Goal: Information Seeking & Learning: Learn about a topic

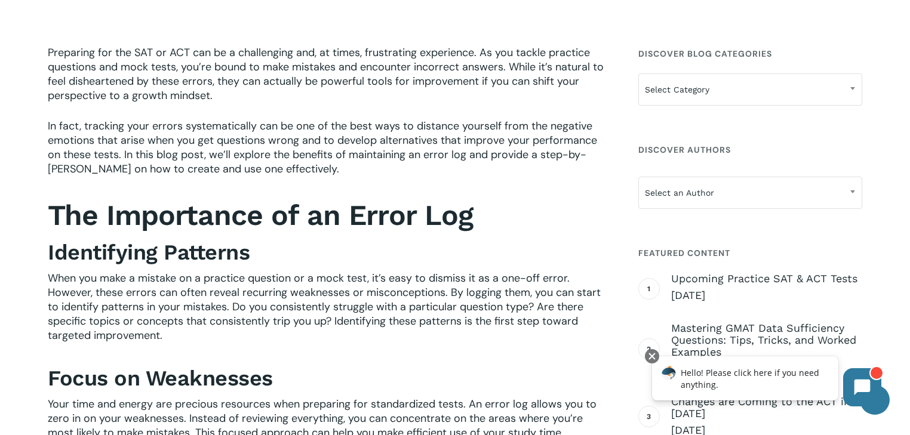
click at [133, 88] on span "Preparing for the SAT or ACT can be a challenging and, at times, frustrating ex…" at bounding box center [326, 73] width 556 height 57
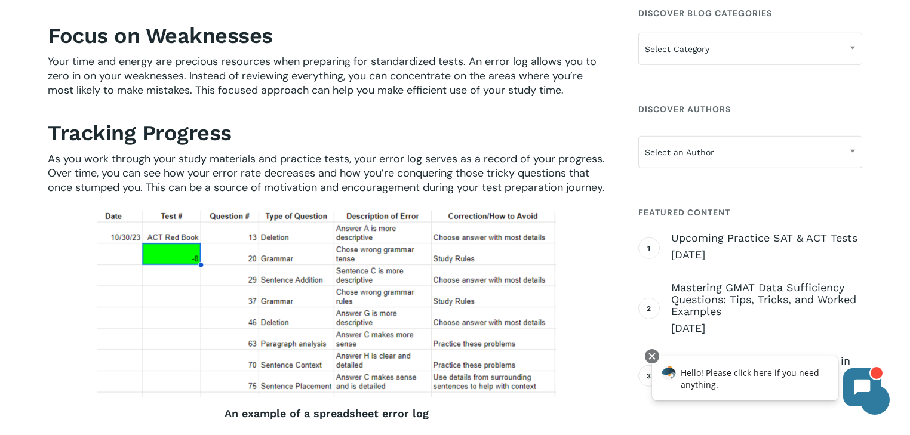
scroll to position [699, 0]
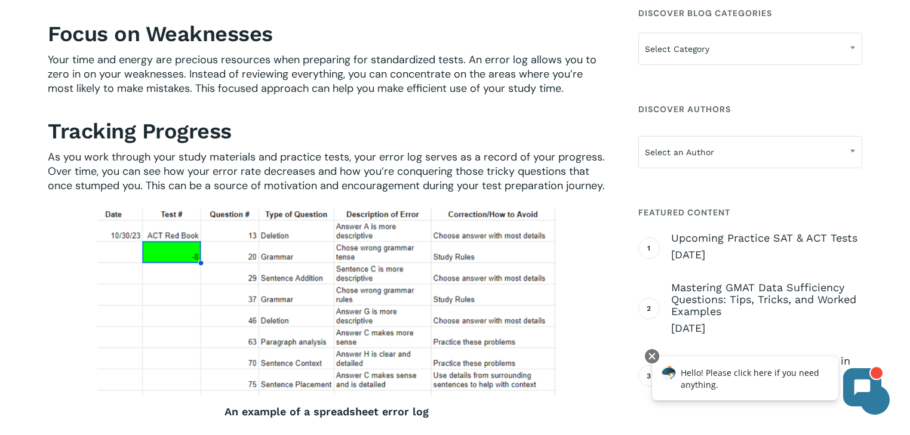
click at [365, 153] on span "As you work through your study materials and practice tests, your error log ser…" at bounding box center [326, 171] width 557 height 43
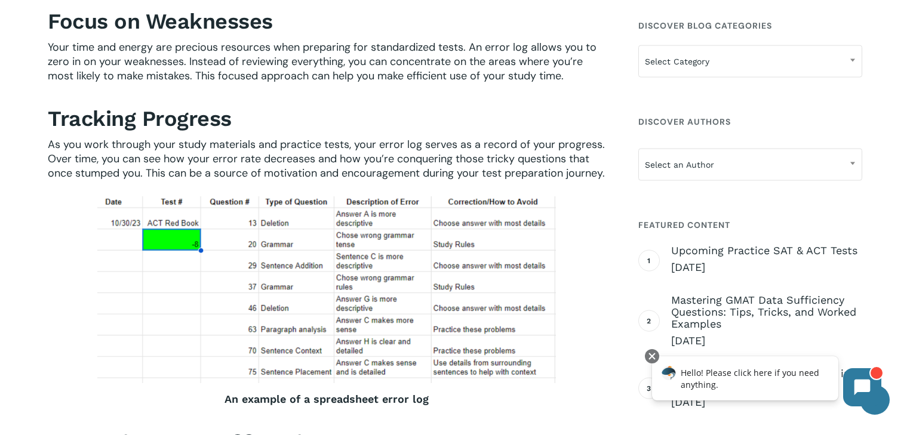
scroll to position [712, 0]
click at [395, 297] on img at bounding box center [326, 289] width 459 height 187
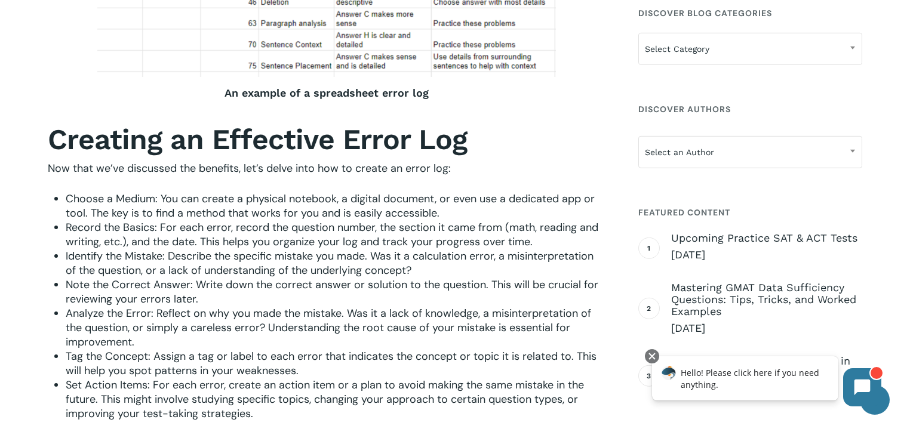
scroll to position [1017, 0]
click at [396, 253] on span "Identify the Mistake: Describe the specific mistake you made. Was it a calculat…" at bounding box center [330, 263] width 528 height 29
click at [294, 234] on span "Record the Basics: For each error, record the question number, the section it c…" at bounding box center [332, 234] width 533 height 29
click at [287, 227] on span "Record the Basics: For each error, record the question number, the section it c…" at bounding box center [332, 234] width 533 height 29
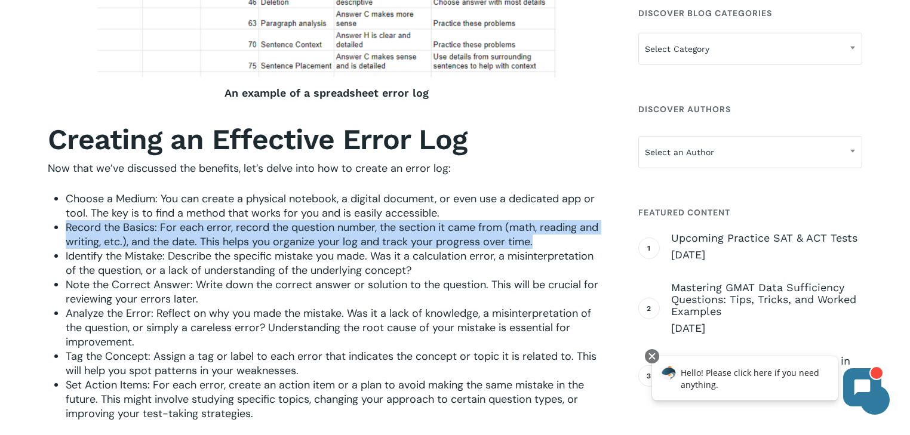
click at [287, 227] on span "Record the Basics: For each error, record the question number, the section it c…" at bounding box center [332, 234] width 533 height 29
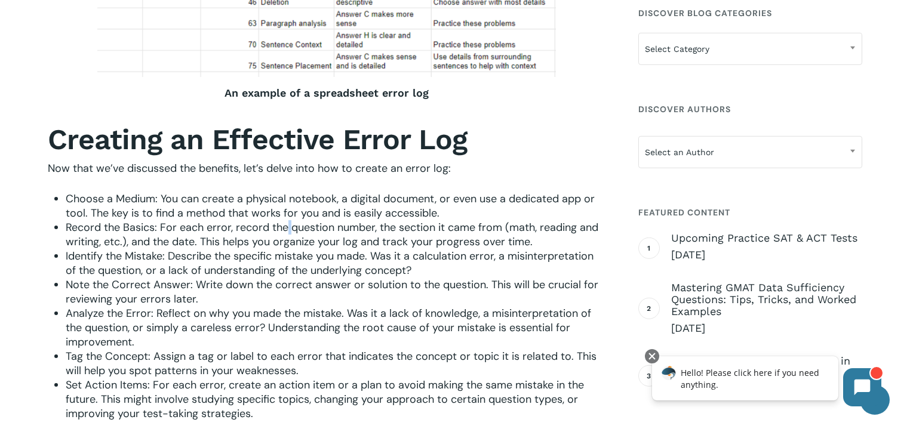
click at [287, 227] on span "Record the Basics: For each error, record the question number, the section it c…" at bounding box center [332, 234] width 533 height 29
click at [302, 237] on span "Record the Basics: For each error, record the question number, the section it c…" at bounding box center [332, 234] width 533 height 29
click at [315, 239] on span "Record the Basics: For each error, record the question number, the section it c…" at bounding box center [332, 234] width 533 height 29
click at [287, 147] on b "Creating an Effective Error Log" at bounding box center [257, 139] width 419 height 34
click at [287, 143] on b "Creating an Effective Error Log" at bounding box center [257, 139] width 419 height 34
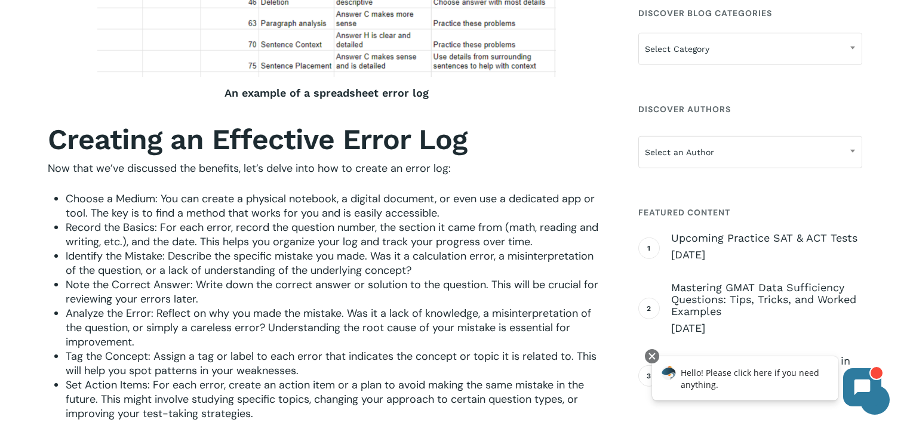
click at [288, 152] on b "Creating an Effective Error Log" at bounding box center [257, 139] width 419 height 34
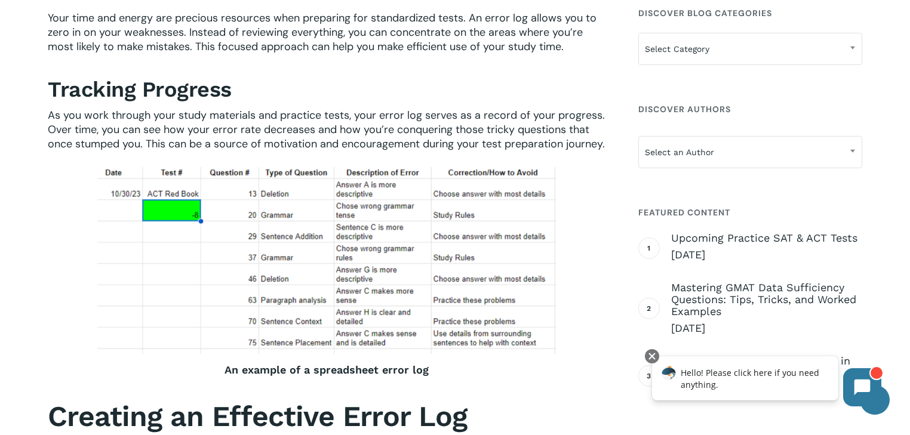
scroll to position [743, 0]
